Goal: Task Accomplishment & Management: Manage account settings

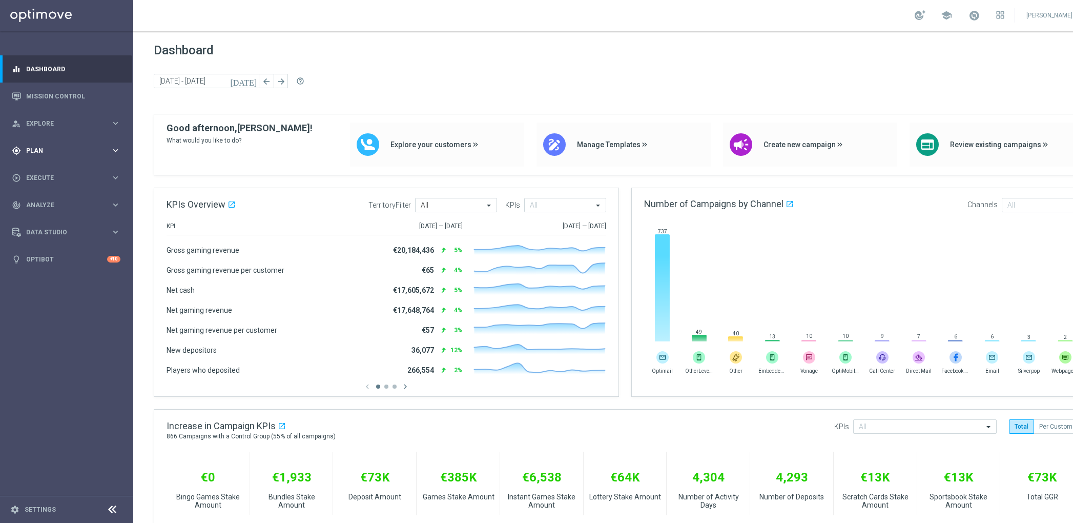
click at [74, 153] on span "Plan" at bounding box center [68, 151] width 85 height 6
click at [64, 169] on link "Target Groups" at bounding box center [67, 172] width 80 height 8
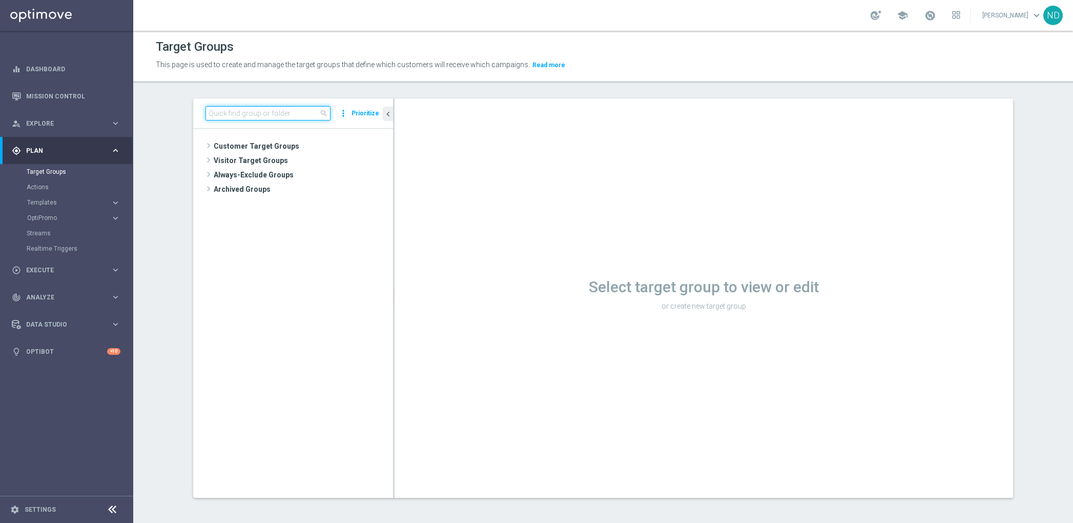
click at [253, 112] on input at bounding box center [268, 113] width 125 height 14
paste input "BR_LOT__BETMDVLFI2024__NOTBET2025_ALL_EMA_TAC_LT_TG"
type input "BR_LOT__BETMDVLFI2024__NOTBET2025_ALL_EMA_TAC_LT_TG"
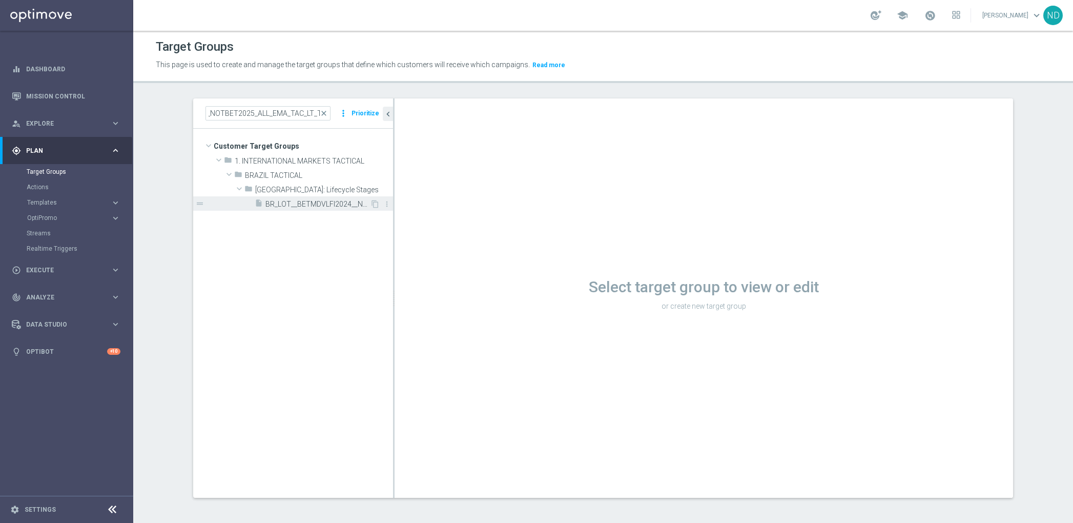
click at [323, 199] on div "insert_drive_file BR_LOT__BETMDVLFI2024__NOTBET2025_ALL_EMA_TAC_LT_TG" at bounding box center [312, 203] width 115 height 14
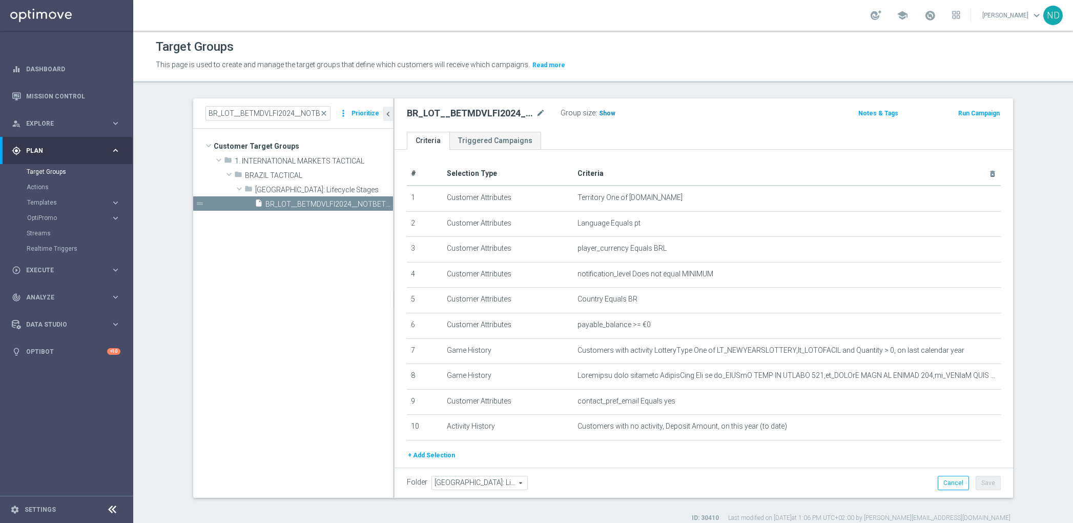
click at [602, 112] on span "Show" at bounding box center [607, 113] width 16 height 7
